Goal: Task Accomplishment & Management: Complete application form

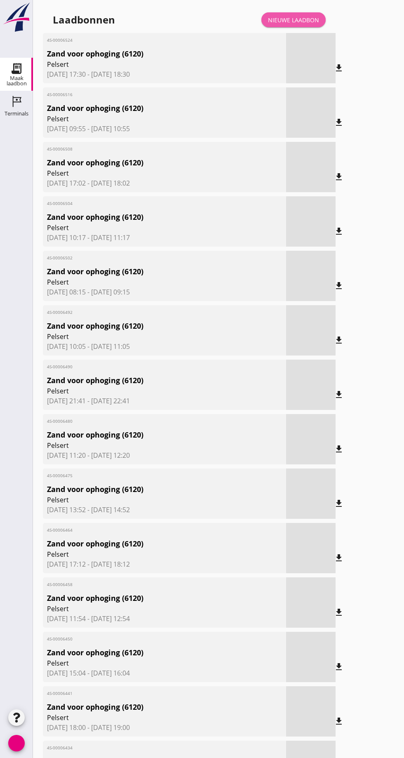
click at [307, 19] on font "Nieuwe laadbon" at bounding box center [293, 20] width 51 height 8
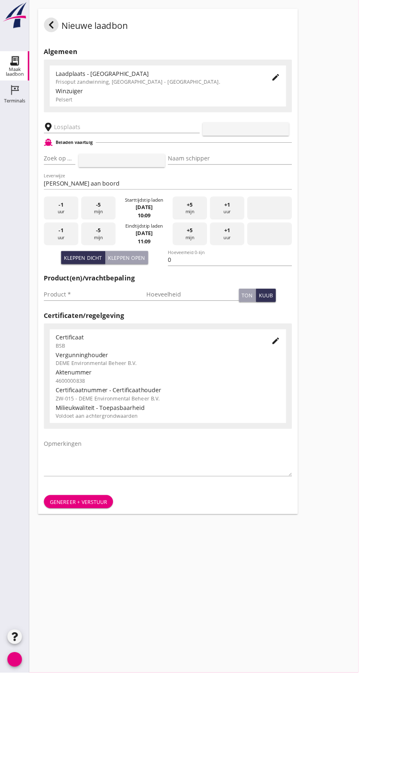
click at [106, 98] on div "Winzuiger" at bounding box center [189, 103] width 253 height 10
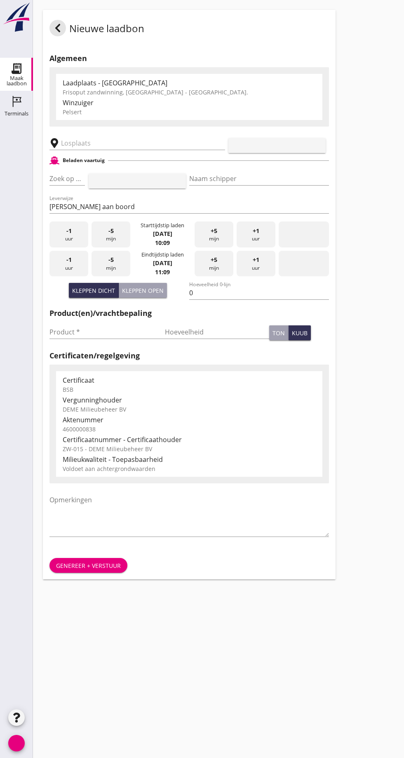
click at [124, 141] on input "text" at bounding box center [131, 142] width 141 height 13
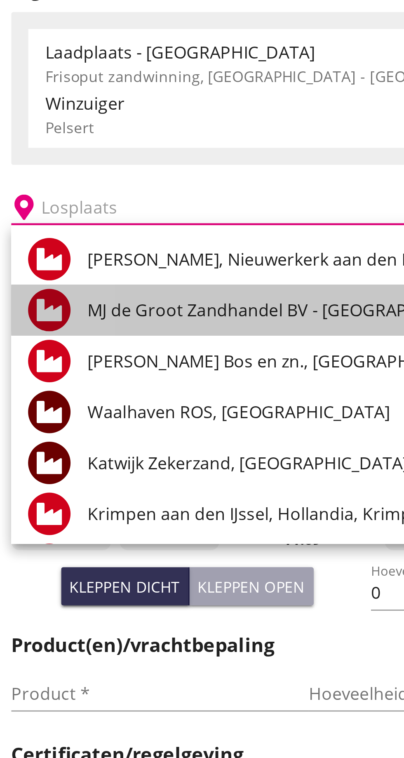
click at [130, 183] on font "MJ de Groot Zandhandel BV - [GEOGRAPHIC_DATA], [GEOGRAPHIC_DATA]" at bounding box center [191, 182] width 225 height 9
type input "[PERSON_NAME] Zandhandel B.V. - Spaansepolder, [GEOGRAPHIC_DATA]"
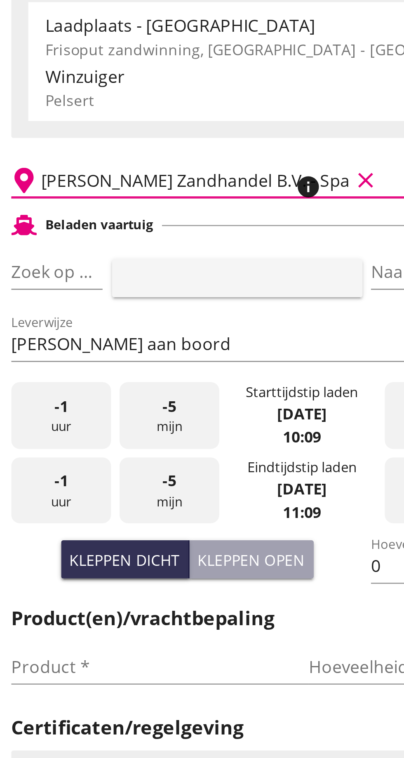
click at [73, 177] on font "pijl_drop_down" at bounding box center [80, 179] width 138 height 10
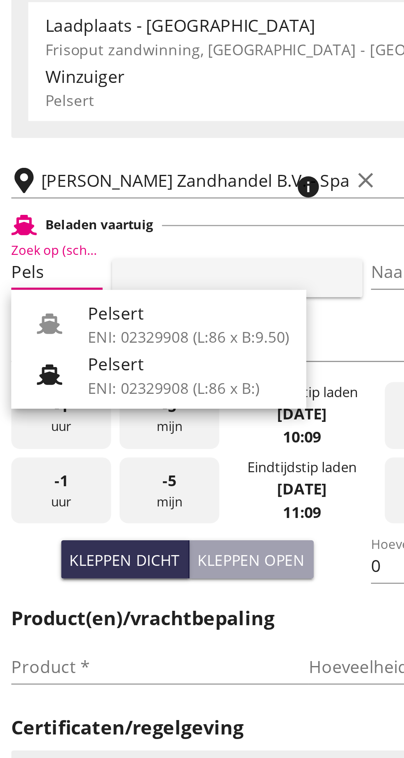
scroll to position [0, 4]
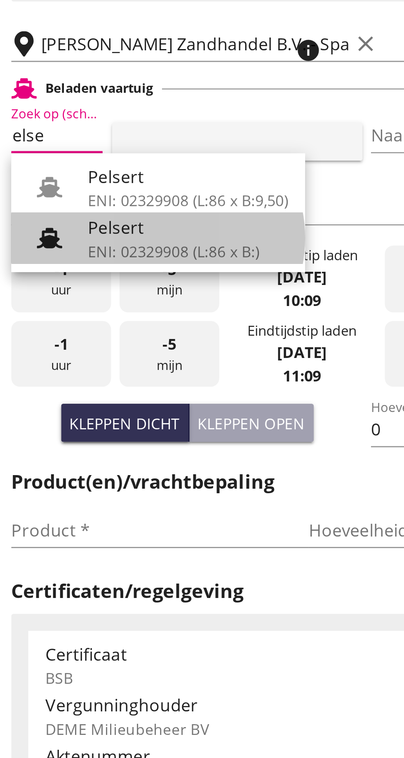
click at [108, 217] on div "Pelsert" at bounding box center [118, 214] width 78 height 10
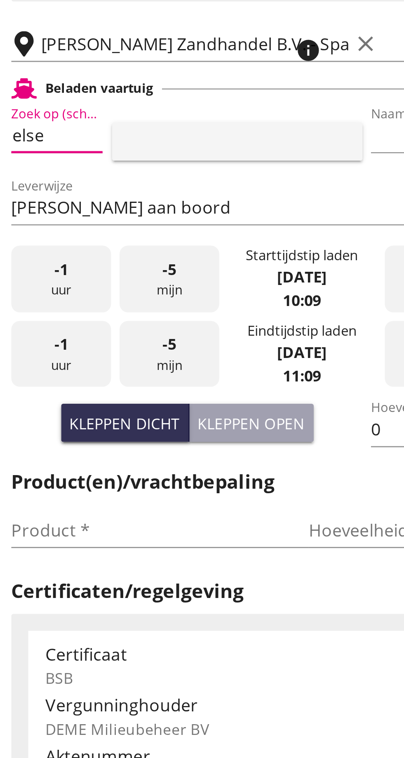
type input "Pelsert"
type input "[PERSON_NAME]"
type input "1087"
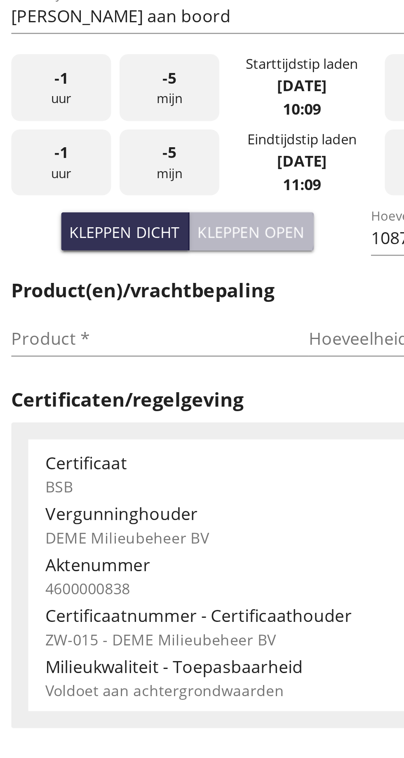
type input "Pelsert"
click at [146, 295] on button "Kleppen open" at bounding box center [143, 290] width 48 height 15
type input "725"
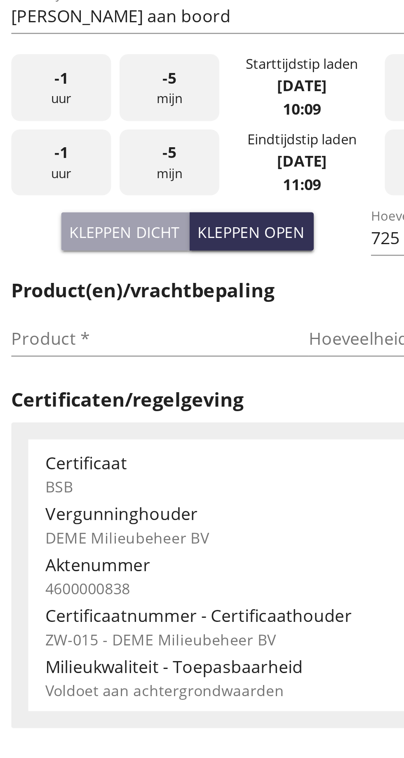
scroll to position [0, 0]
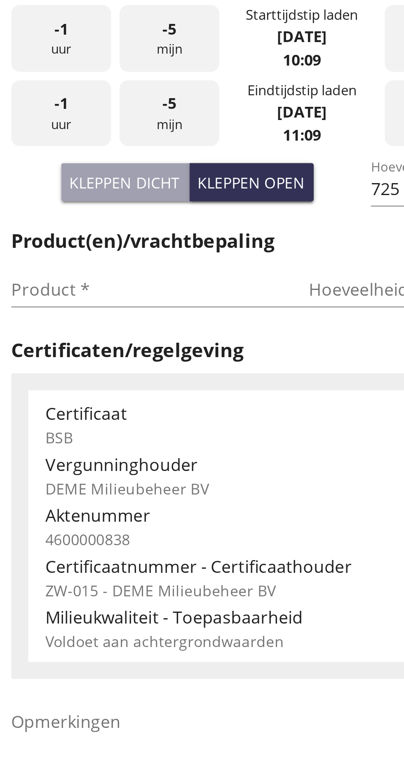
click at [68, 333] on input "Product *" at bounding box center [101, 331] width 104 height 13
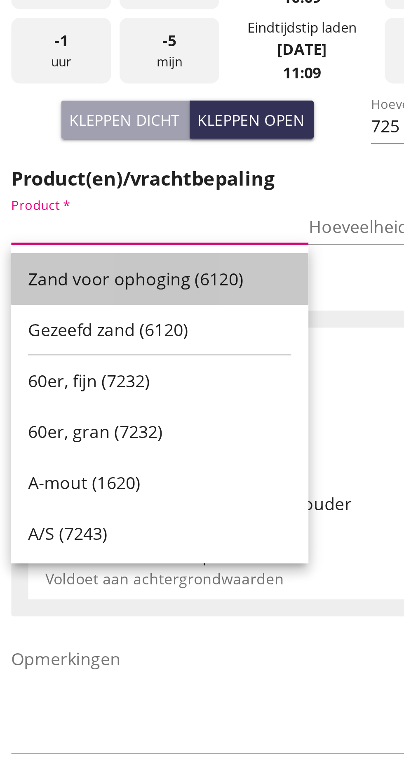
click at [120, 353] on font "Zand voor ophoging (6120)" at bounding box center [98, 351] width 84 height 9
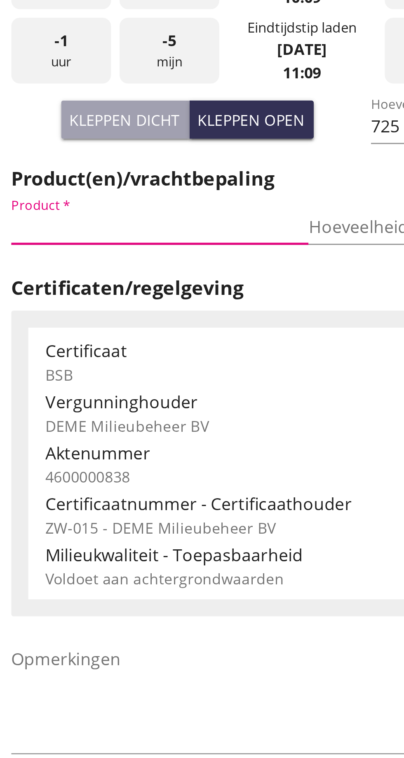
type input "Zand voor ophoging (6120)"
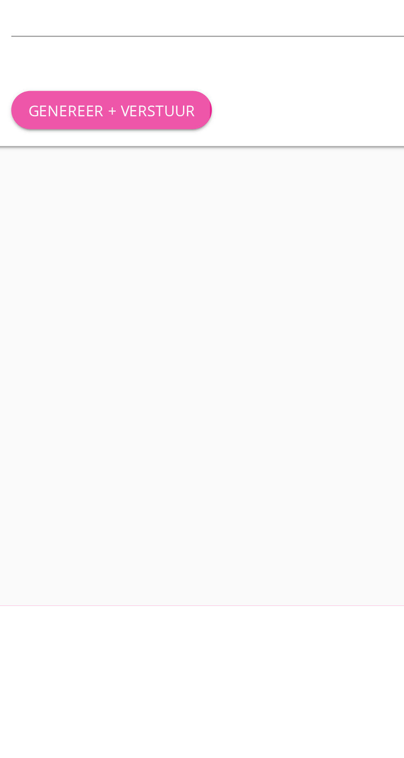
click at [92, 564] on font "Genereer + verstuur" at bounding box center [88, 565] width 65 height 8
